Goal: Task Accomplishment & Management: Manage account settings

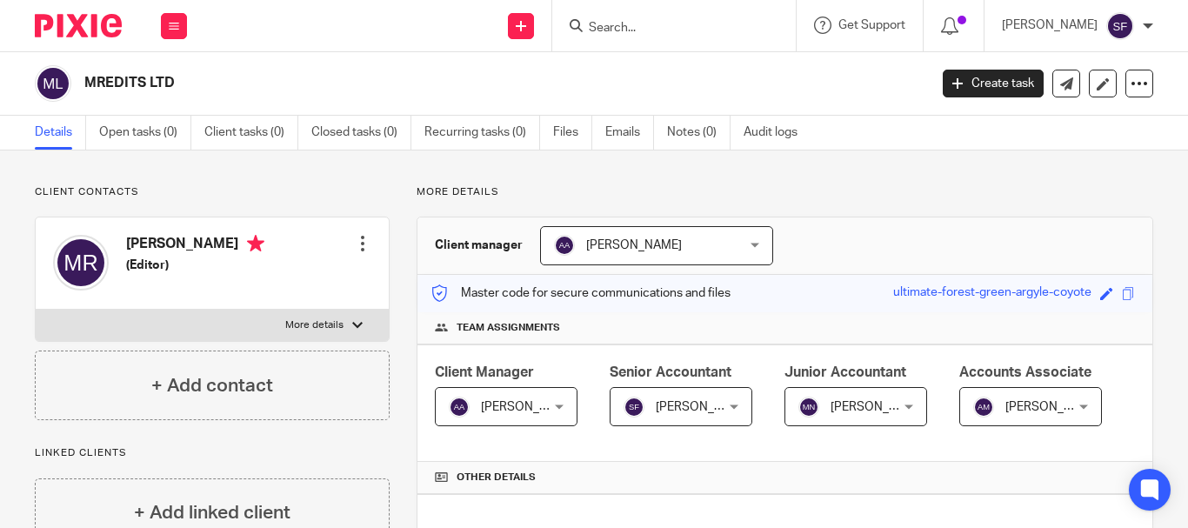
click at [651, 27] on input "Search" at bounding box center [665, 29] width 156 height 16
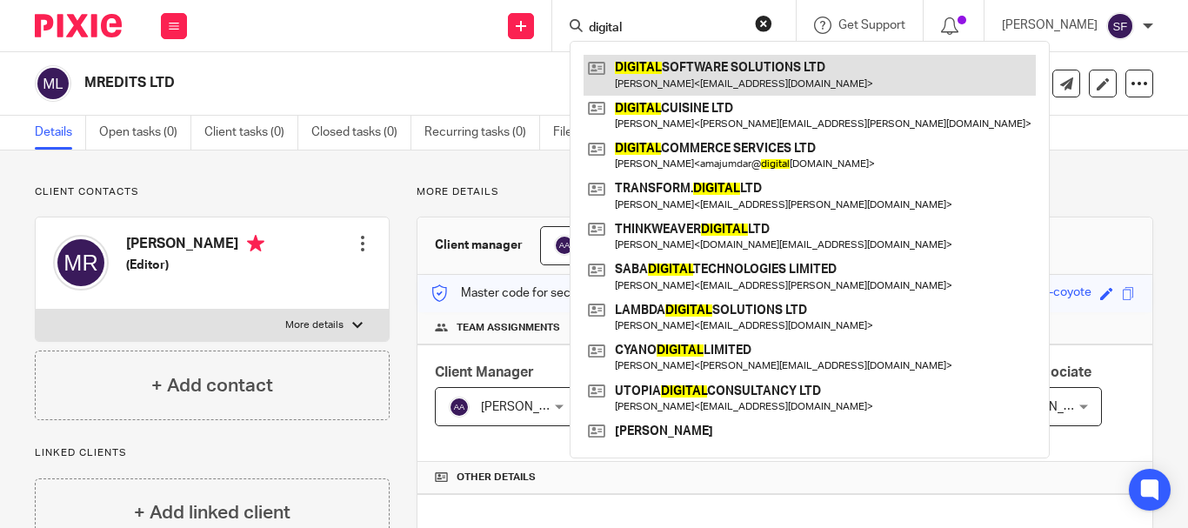
type input "digital"
click at [709, 60] on link at bounding box center [809, 75] width 452 height 40
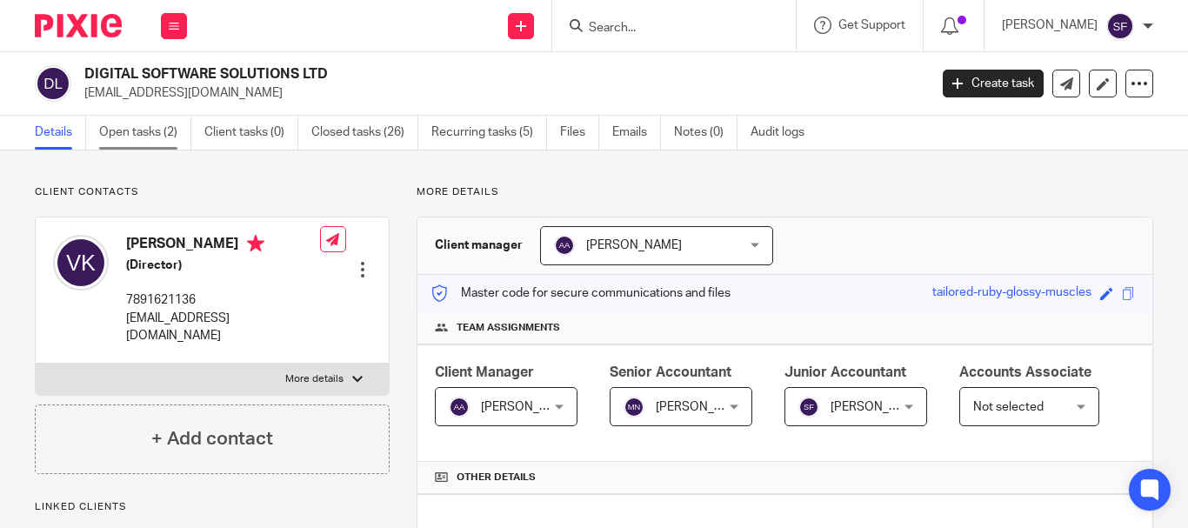
click at [156, 122] on link "Open tasks (2)" at bounding box center [145, 133] width 92 height 34
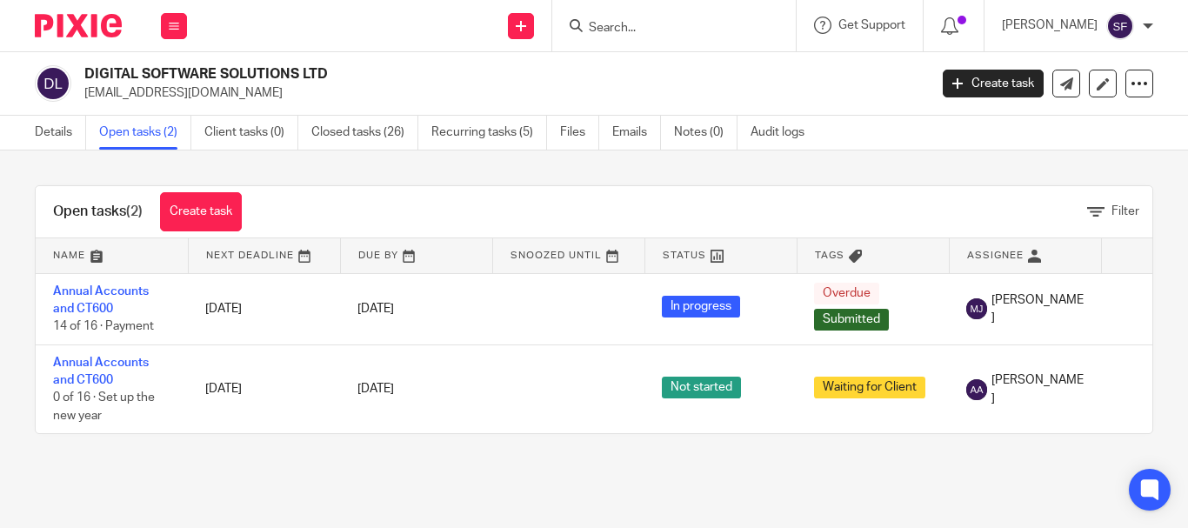
click at [150, 123] on link "Open tasks (2)" at bounding box center [145, 133] width 92 height 34
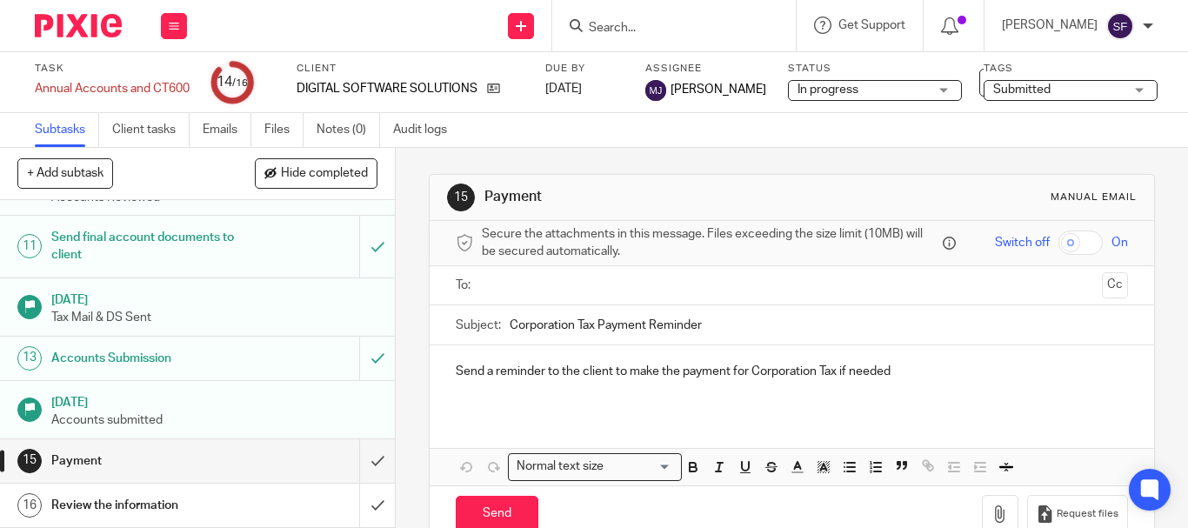
scroll to position [54, 0]
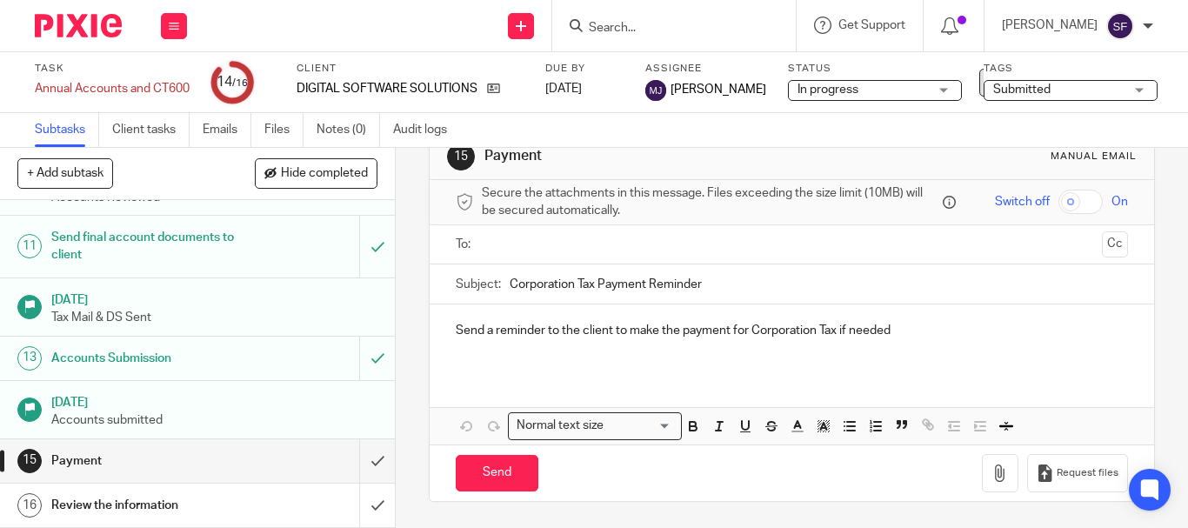
click at [990, 82] on button at bounding box center [993, 83] width 28 height 28
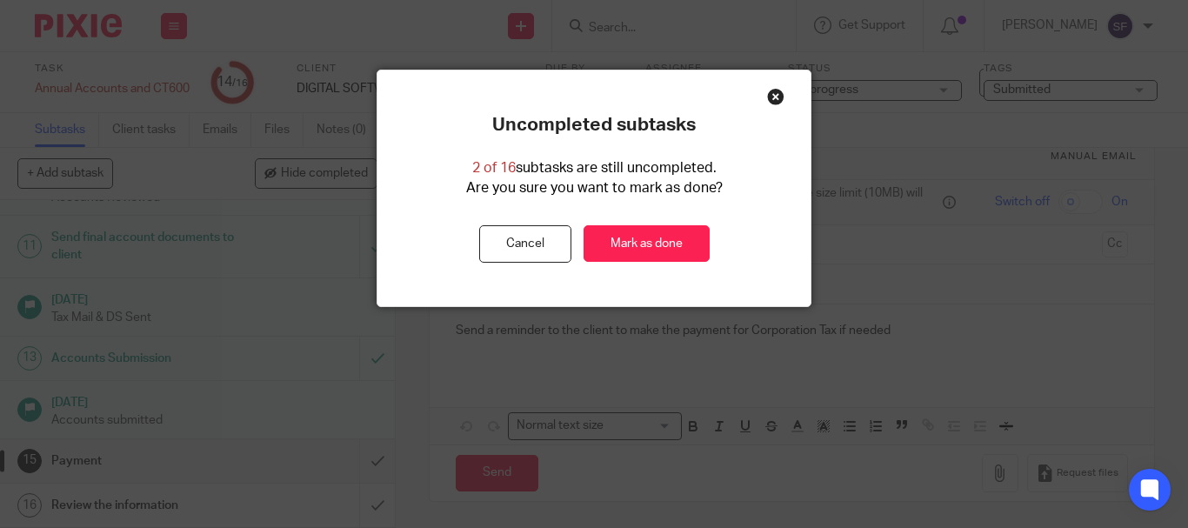
click at [780, 92] on div "Uncompleted subtasks 2 of 16 subtasks are still uncompleted. Are you sure you w…" at bounding box center [593, 188] width 433 height 236
click at [767, 93] on div "Close this dialog window" at bounding box center [775, 96] width 17 height 17
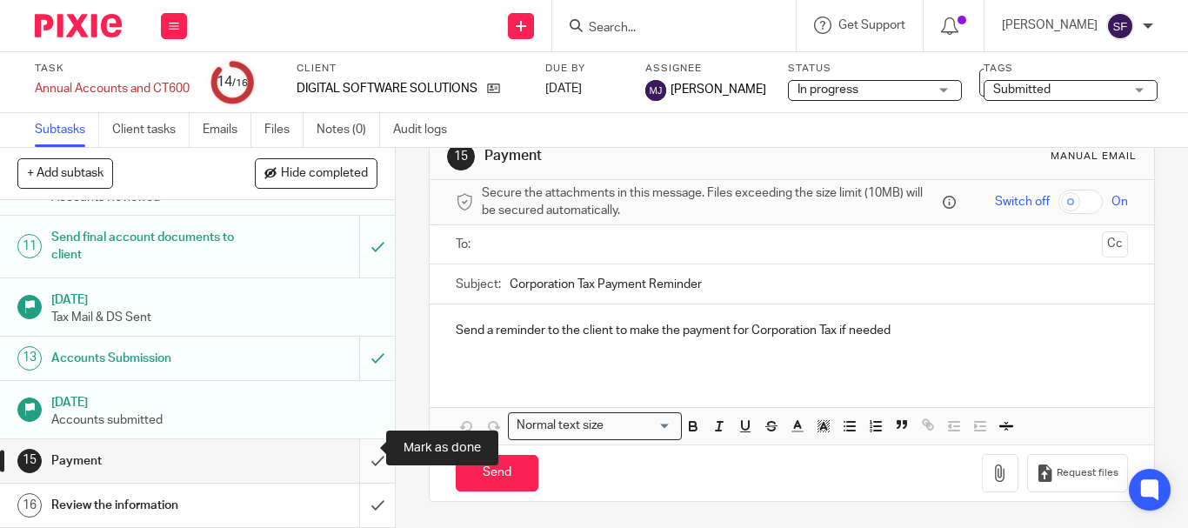
click at [360, 439] on input "submit" at bounding box center [197, 460] width 395 height 43
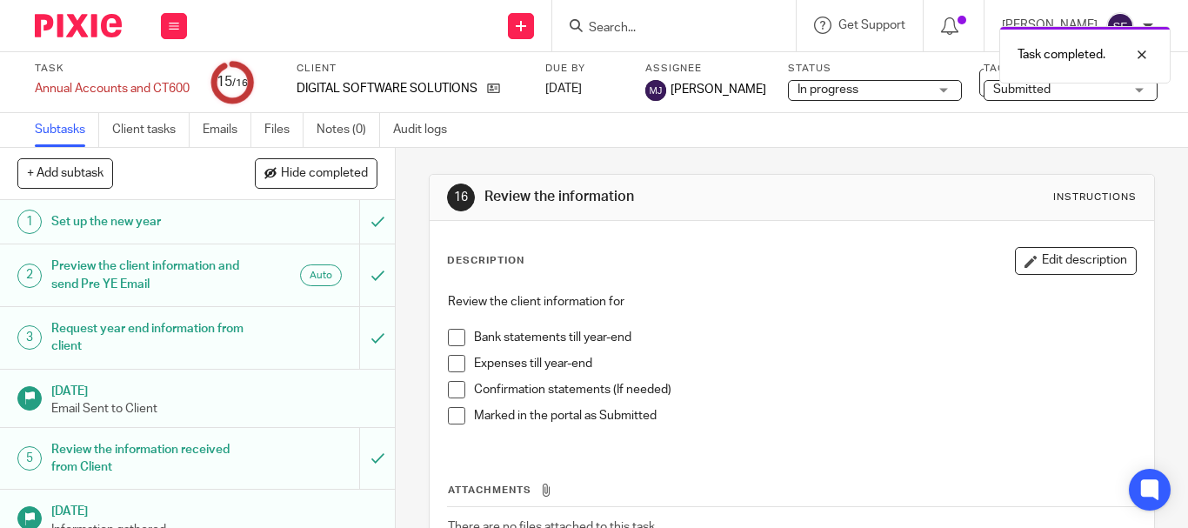
click at [988, 81] on div "Task completed." at bounding box center [882, 50] width 576 height 66
click at [986, 84] on icon at bounding box center [992, 82] width 17 height 17
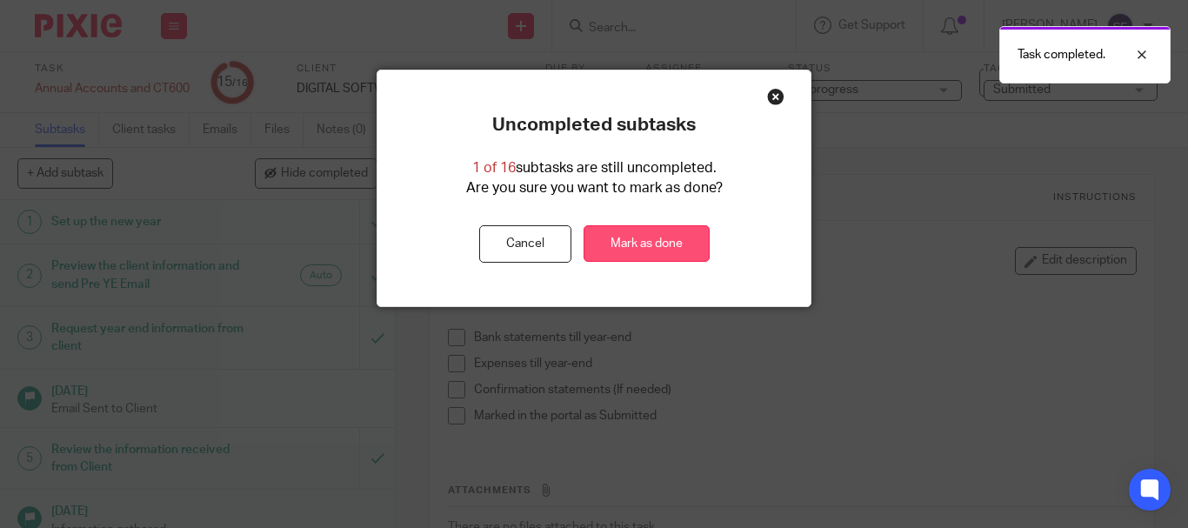
click at [602, 246] on link "Mark as done" at bounding box center [646, 243] width 126 height 37
